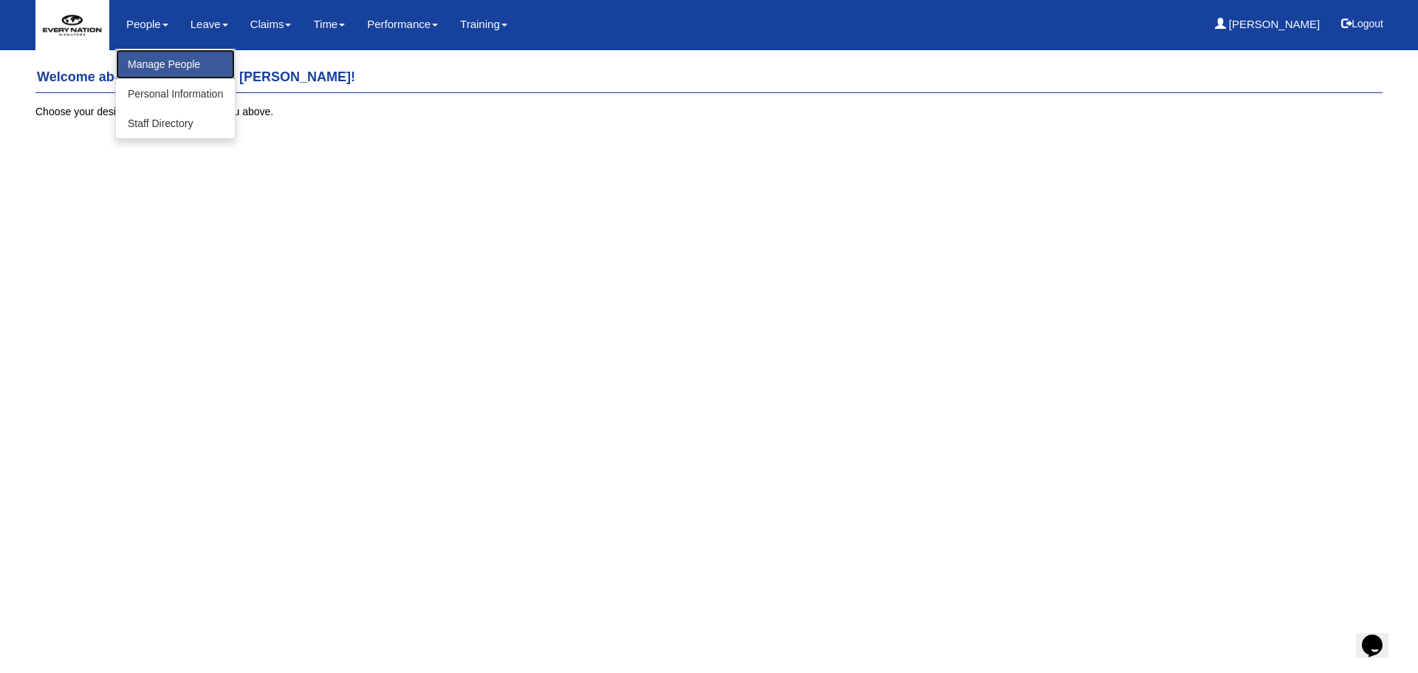
click at [155, 58] on link "Manage People" at bounding box center [175, 64] width 119 height 30
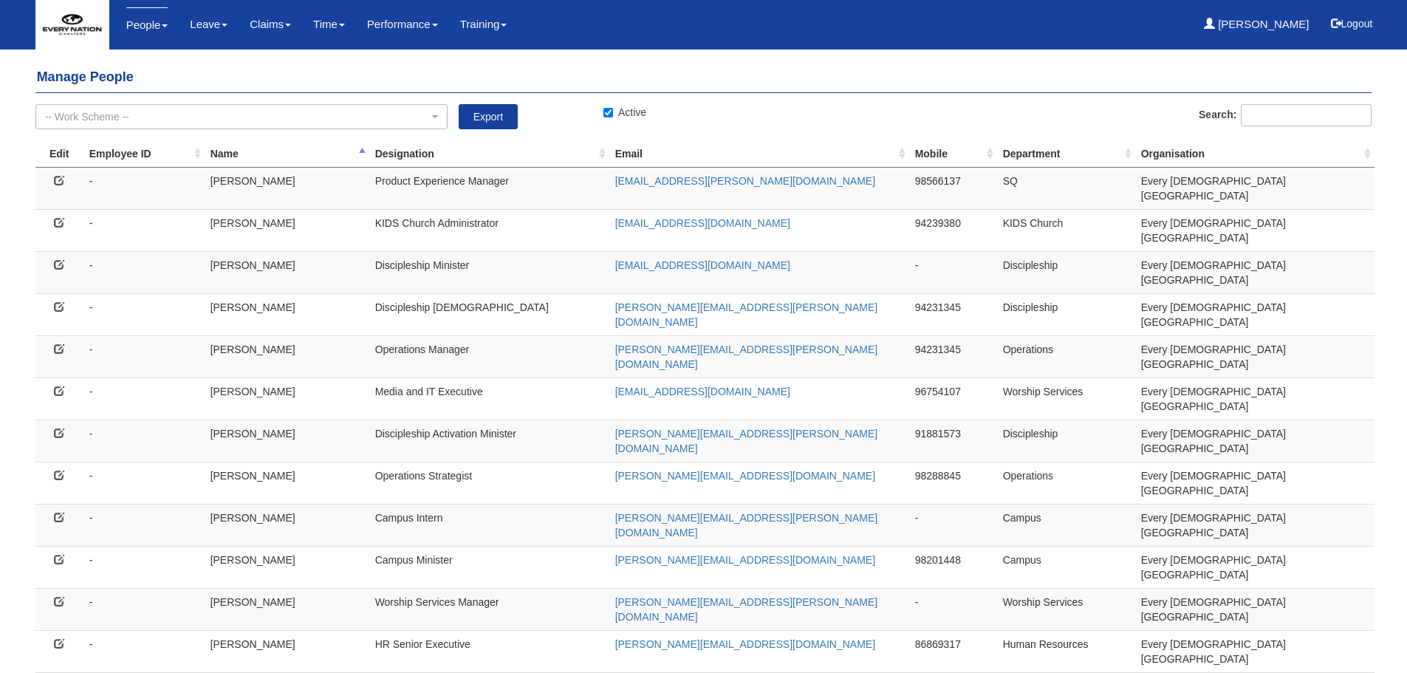
select select "50"
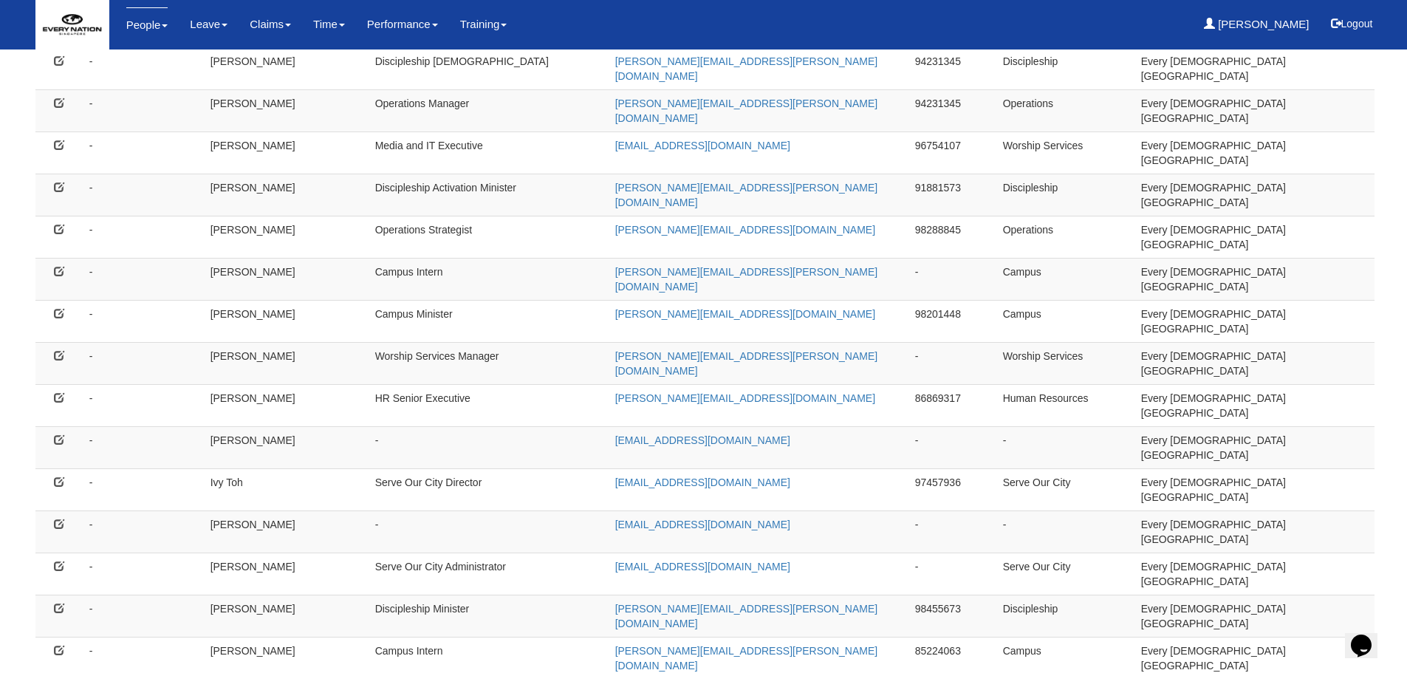
scroll to position [439, 0]
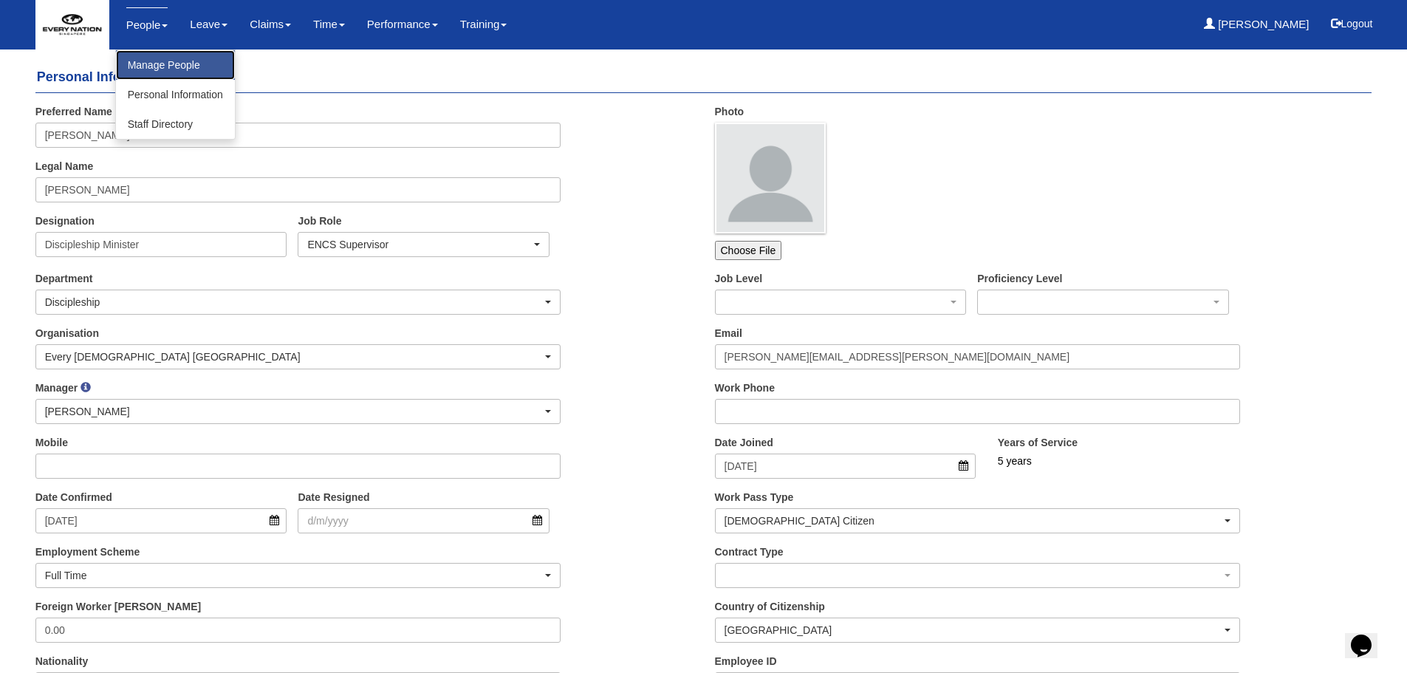
click at [143, 59] on link "Manage People" at bounding box center [175, 65] width 119 height 30
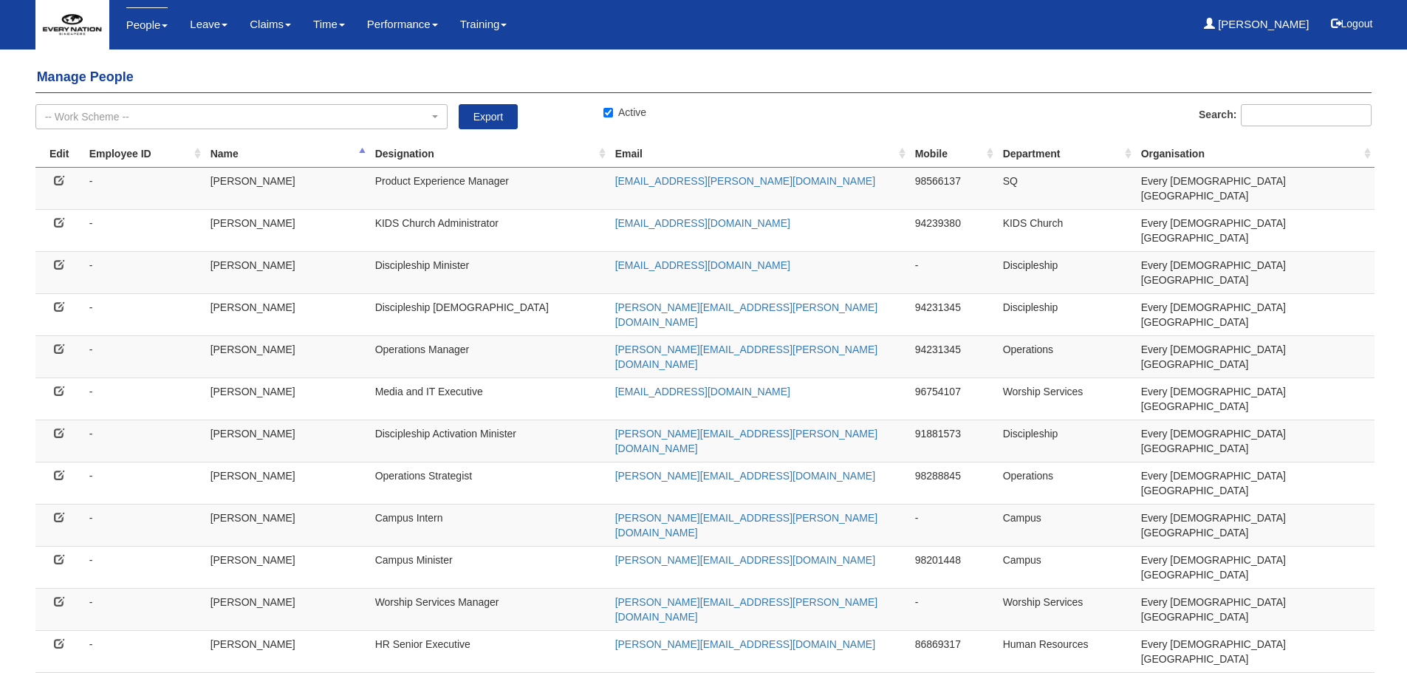
select select "50"
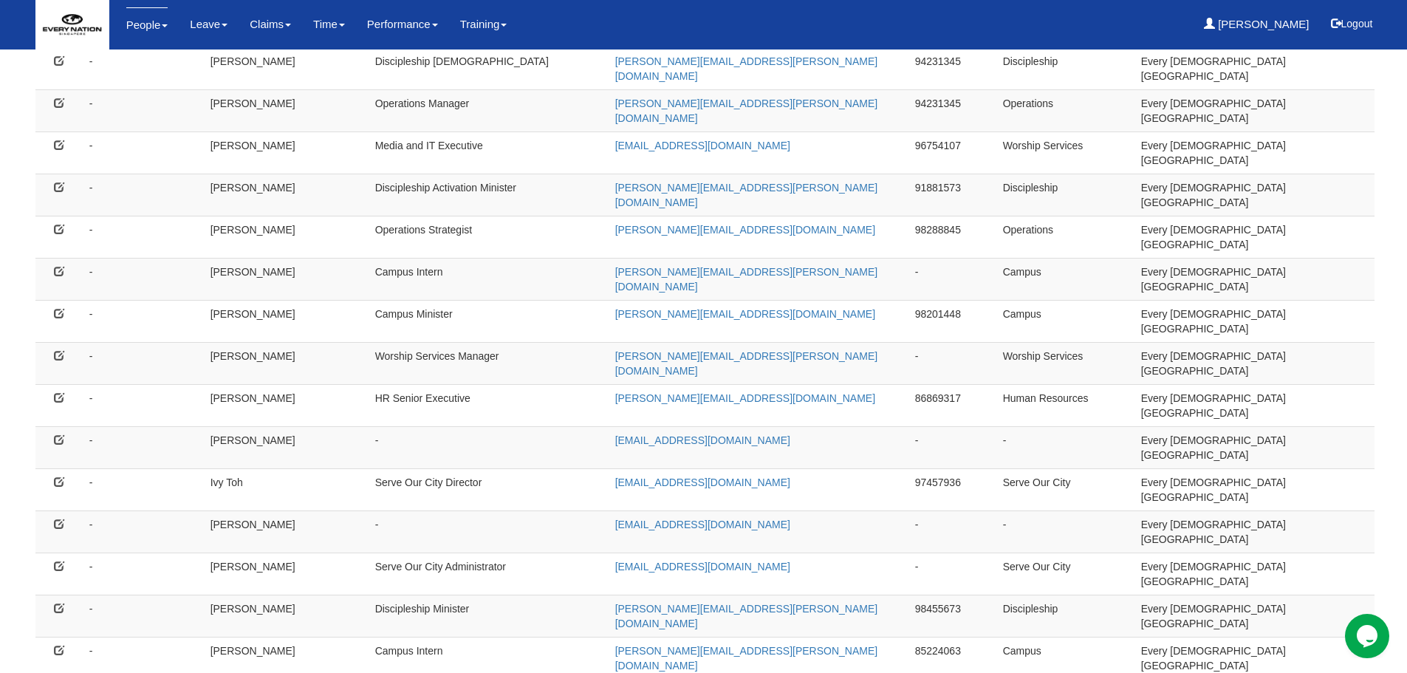
scroll to position [439, 0]
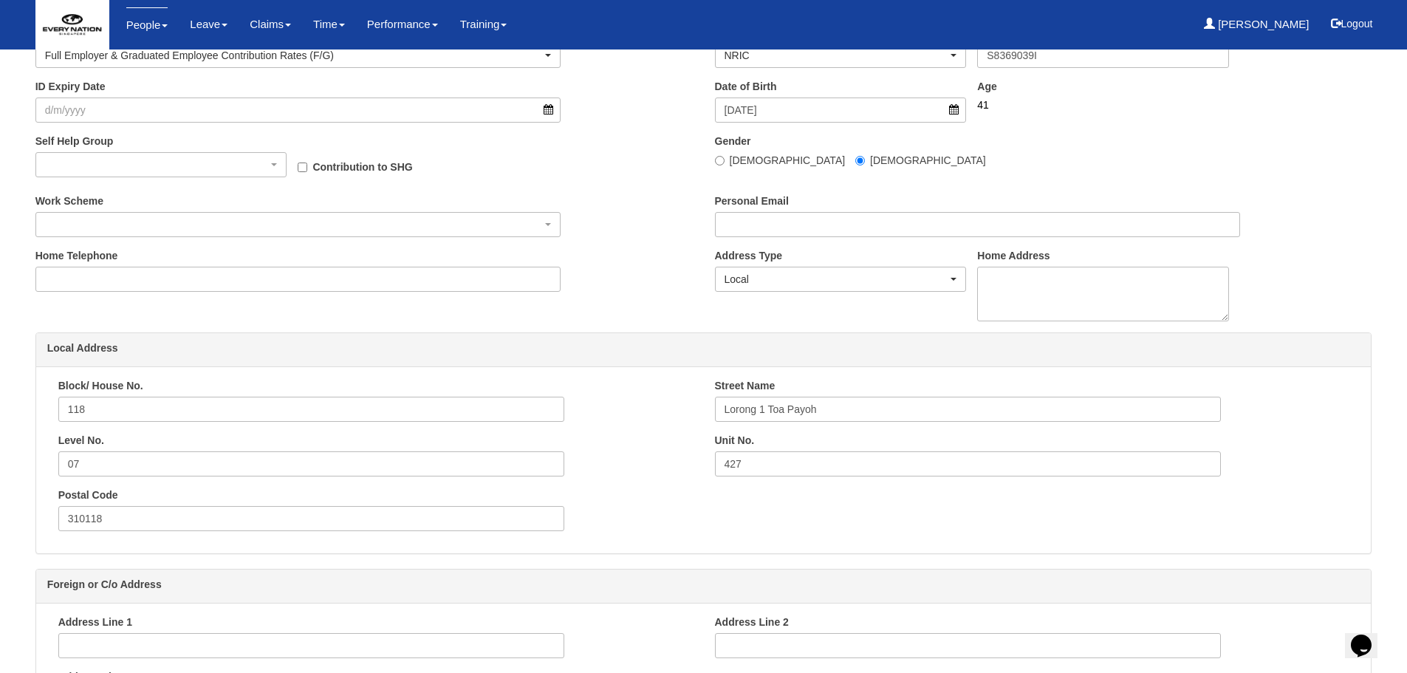
scroll to position [492, 0]
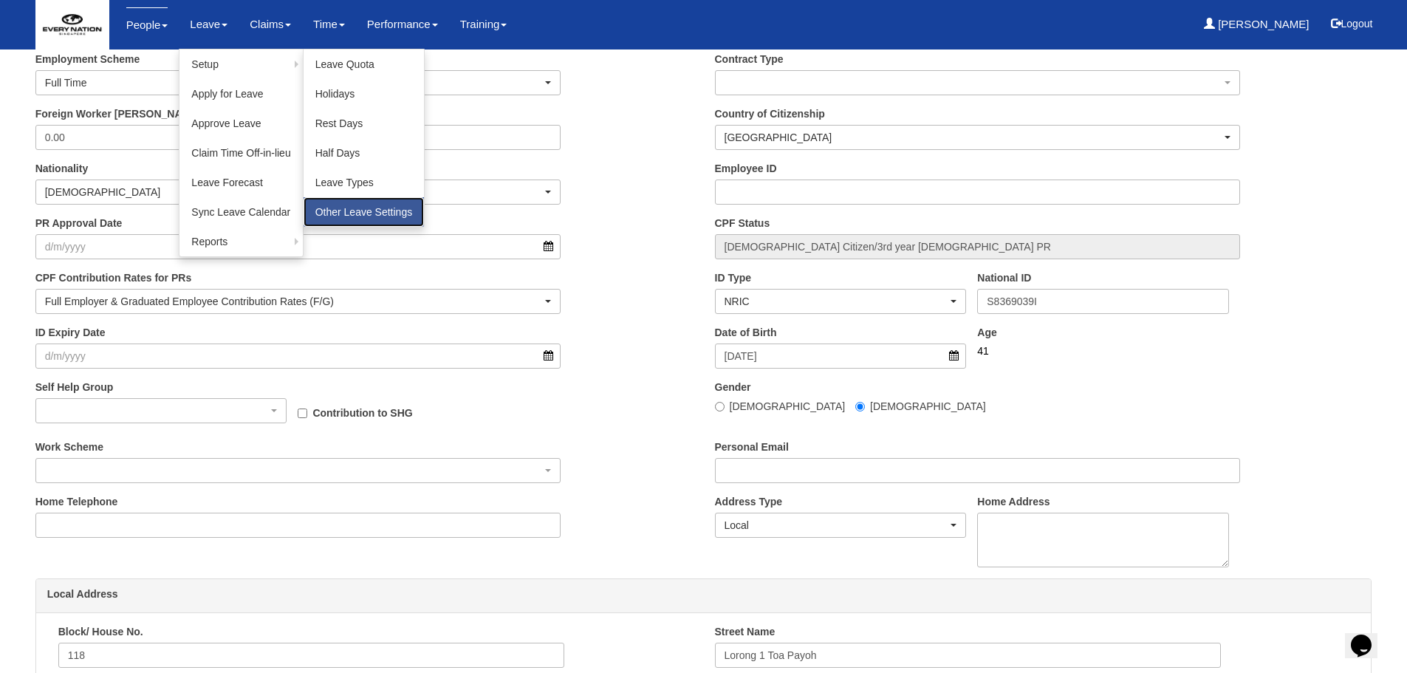
click at [355, 210] on link "Other Leave Settings" at bounding box center [363, 212] width 121 height 30
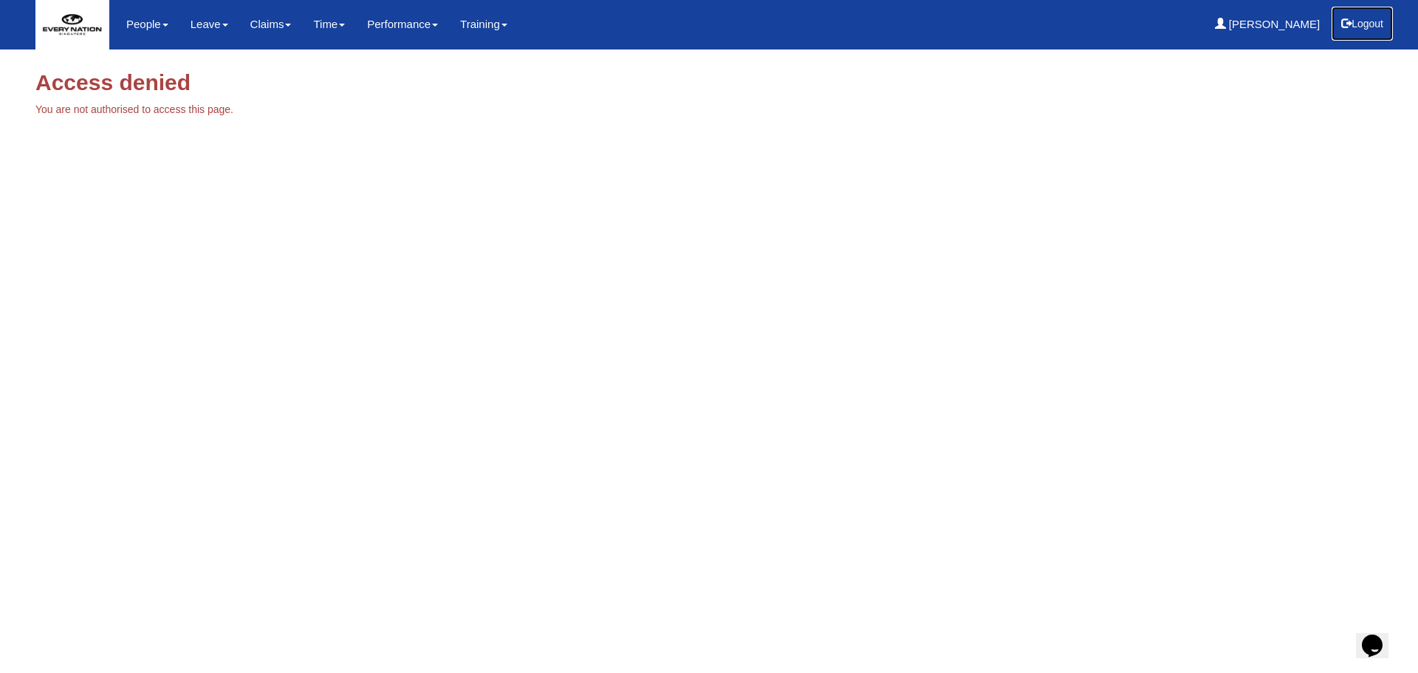
click at [1351, 19] on button "Logout" at bounding box center [1361, 23] width 63 height 35
